Goal: Task Accomplishment & Management: Complete application form

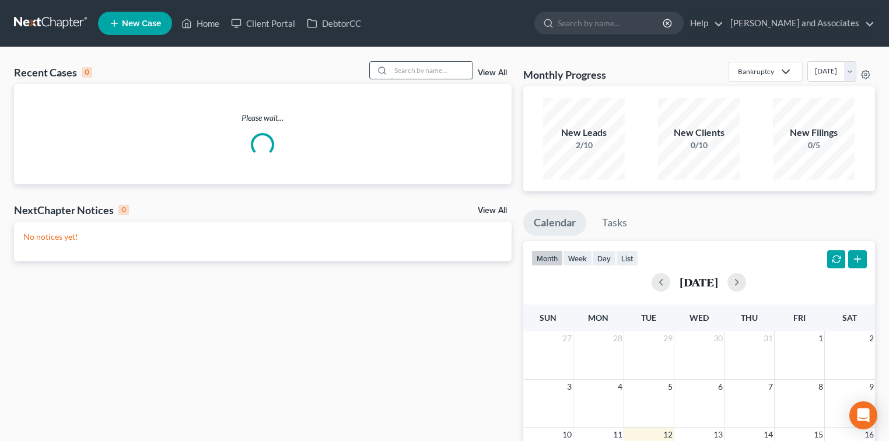
click at [445, 70] on input "search" at bounding box center [432, 70] width 82 height 17
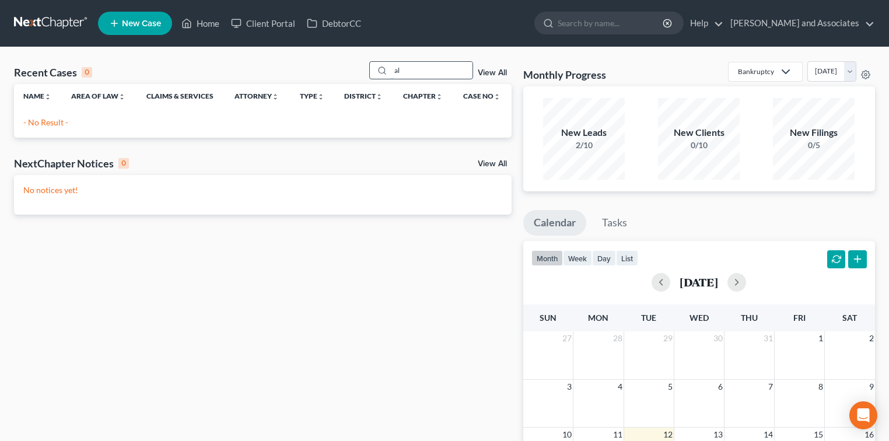
type input "a"
type input "[PERSON_NAME]"
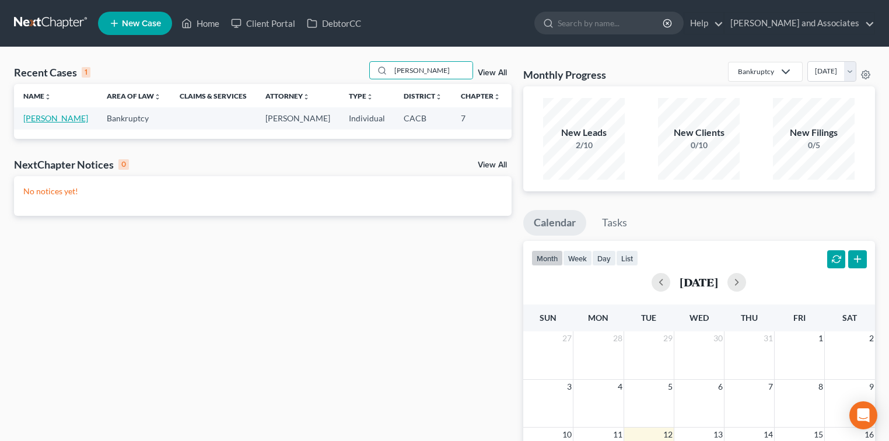
click at [45, 123] on link "[PERSON_NAME]" at bounding box center [55, 118] width 65 height 10
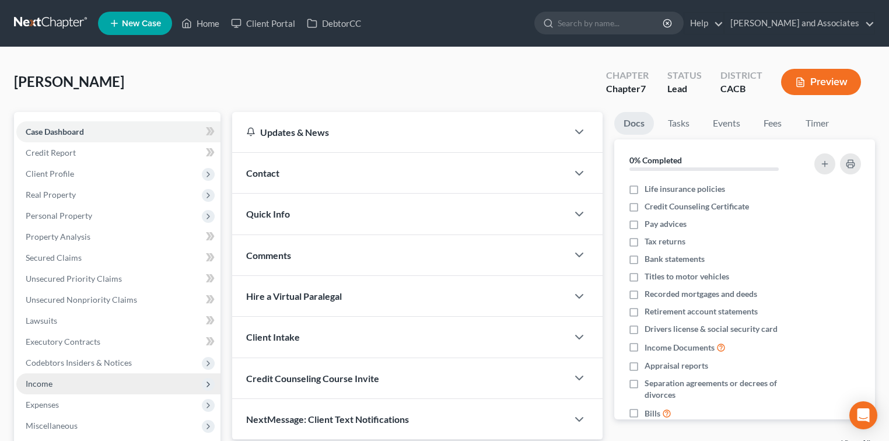
click at [72, 380] on span "Income" at bounding box center [118, 383] width 204 height 21
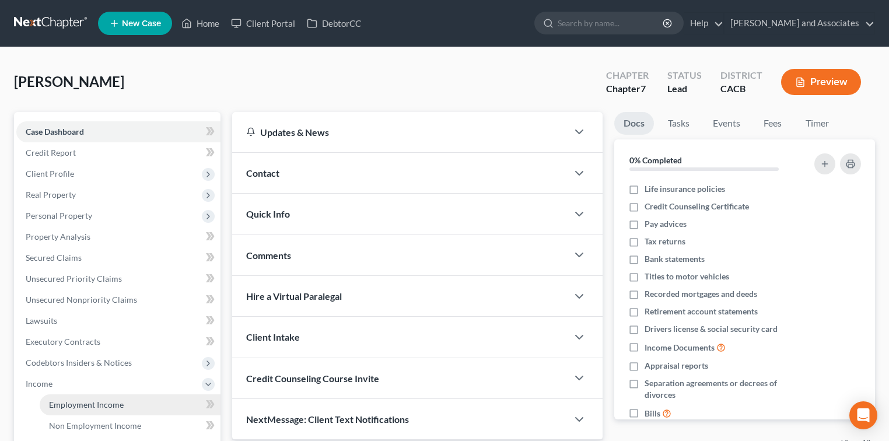
click at [107, 396] on link "Employment Income" at bounding box center [130, 404] width 181 height 21
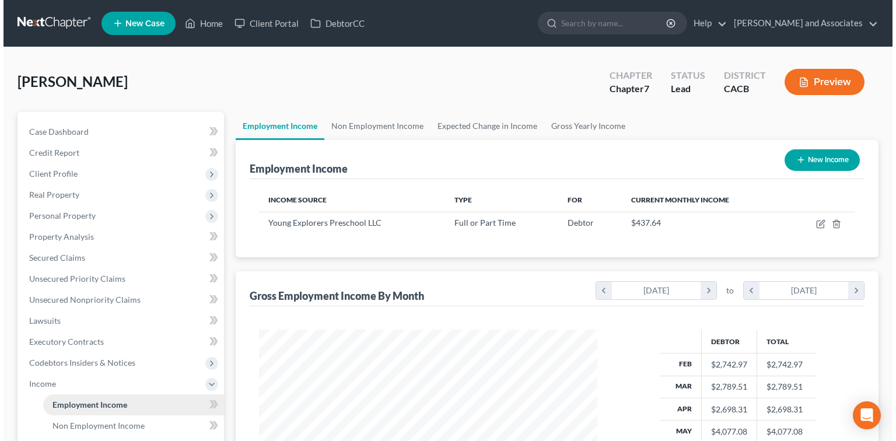
scroll to position [208, 362]
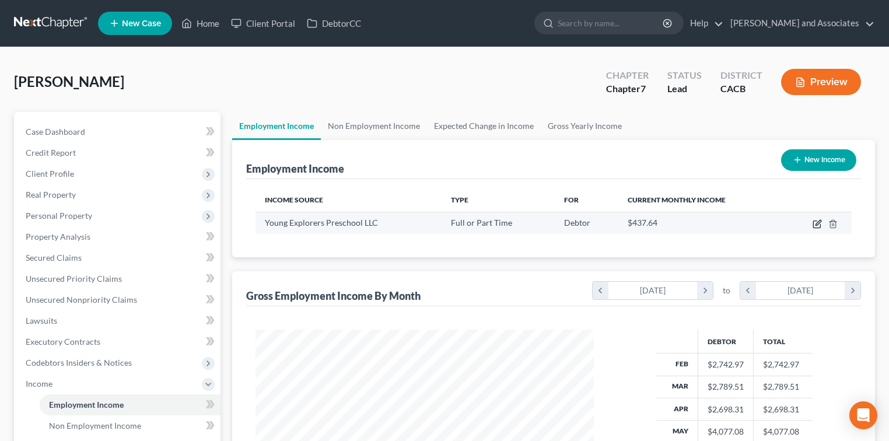
click at [819, 223] on icon "button" at bounding box center [818, 222] width 5 height 5
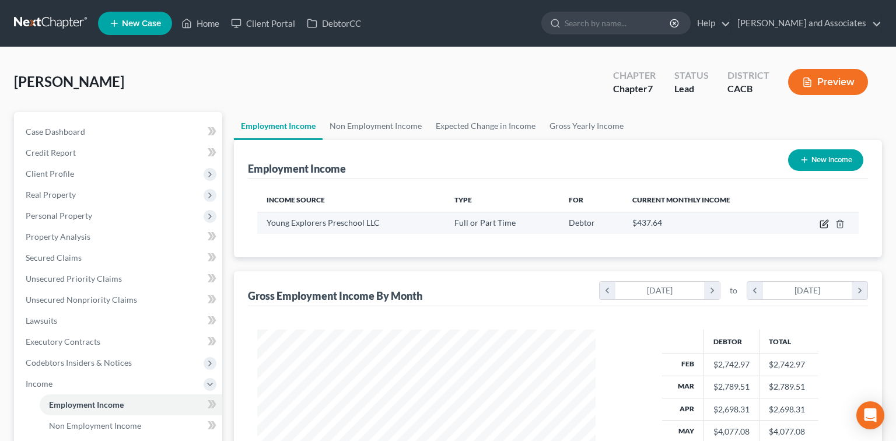
select select "0"
select select "4"
select select "1"
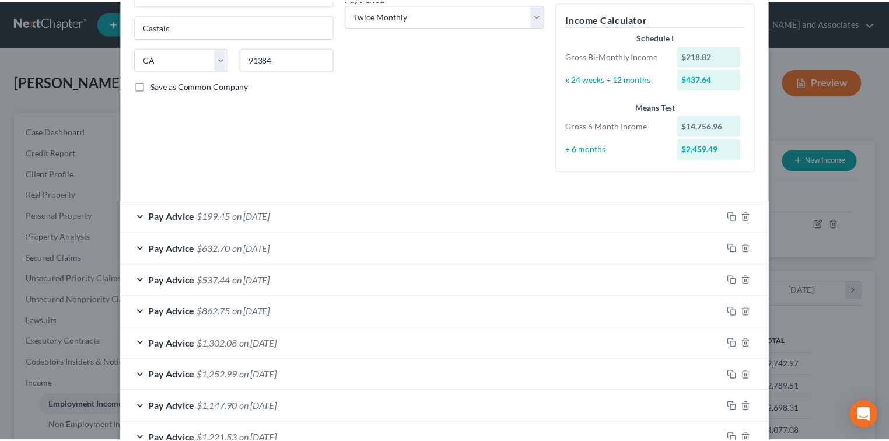
scroll to position [427, 0]
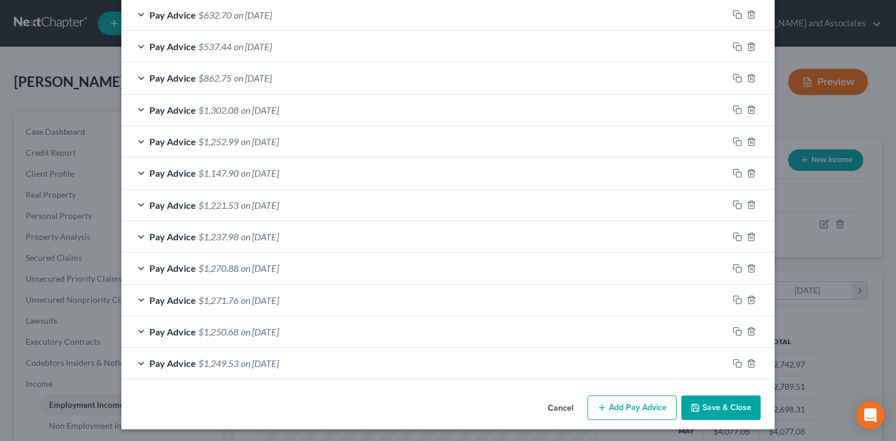
click at [714, 404] on button "Save & Close" at bounding box center [720, 408] width 79 height 25
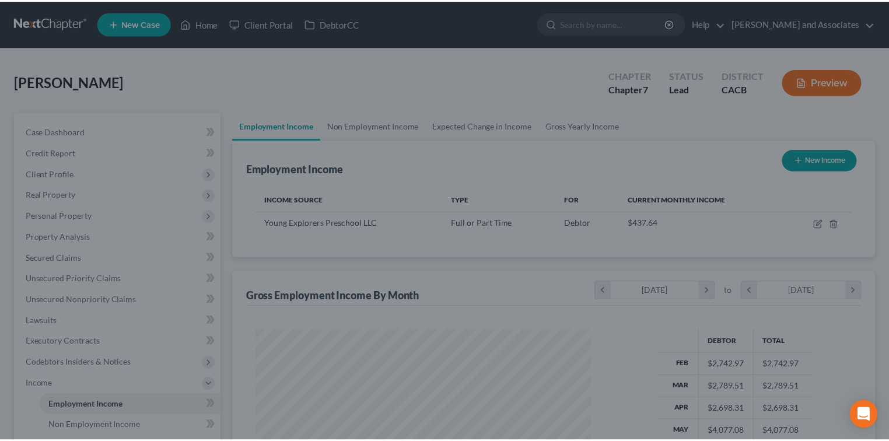
scroll to position [583247, 583093]
